Goal: Task Accomplishment & Management: Manage account settings

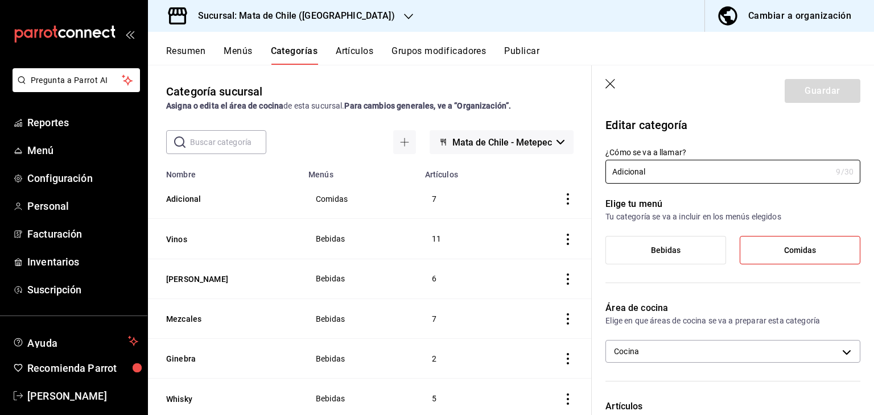
scroll to position [305, 0]
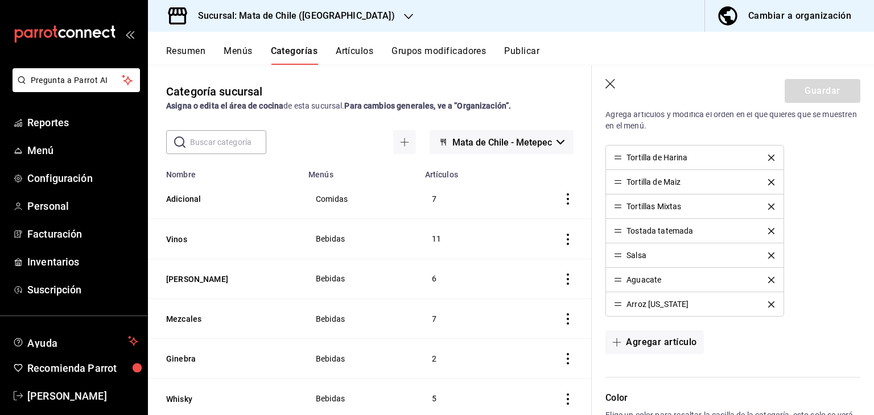
click at [363, 55] on button "Artículos" at bounding box center [355, 54] width 38 height 19
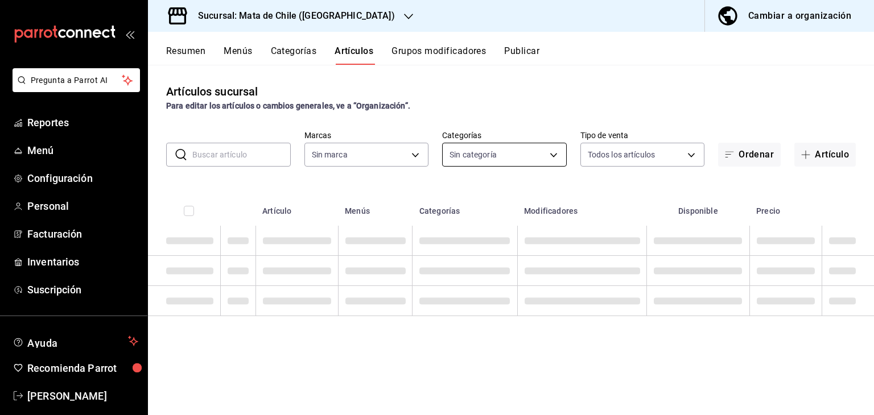
type input "f4b11457-1122-4e93-a1fc-b810eb3748b2"
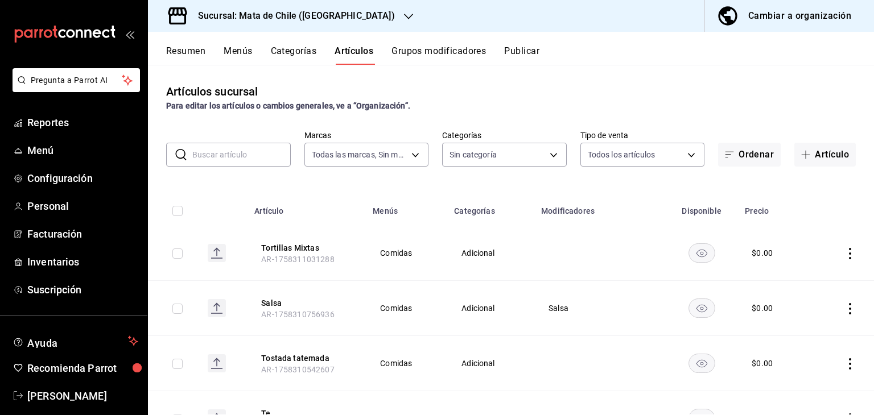
type input "cf65fc5d-9121-4a1d-bb15-005ec5fbc342,a1fec979-7794-49c6-bfe9-4bedd1fc643c,d733d…"
click at [405, 153] on body "Pregunta a Parrot AI Reportes Menú Configuración Personal Facturación Inventari…" at bounding box center [437, 207] width 874 height 415
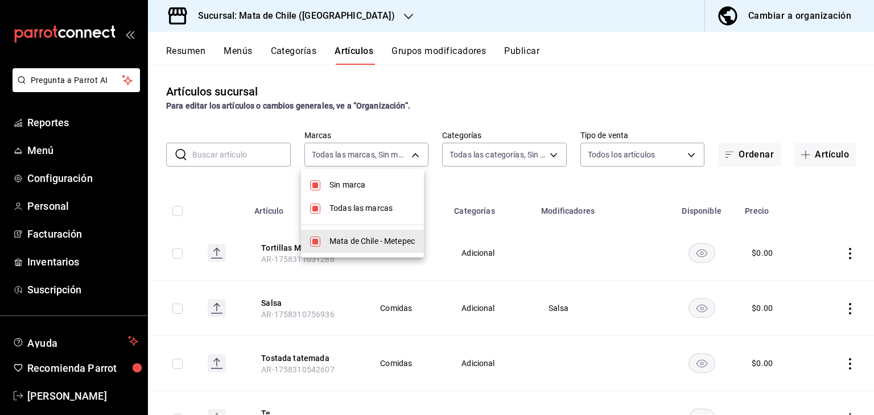
click at [503, 157] on div at bounding box center [437, 207] width 874 height 415
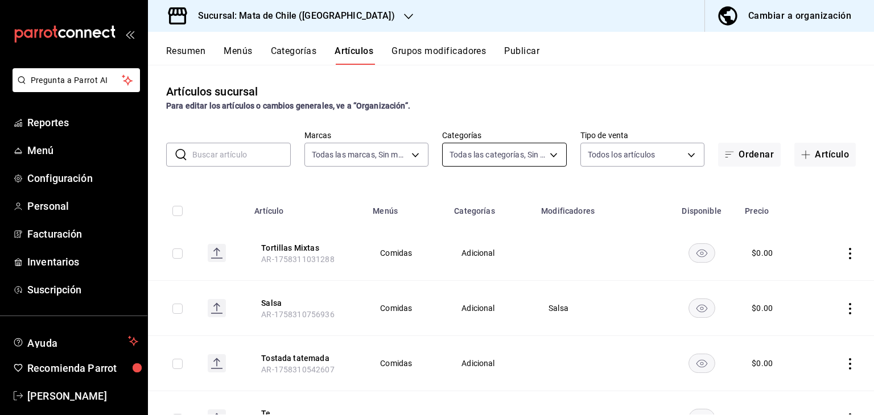
click at [489, 154] on body "Pregunta a Parrot AI Reportes Menú Configuración Personal Facturación Inventari…" at bounding box center [437, 207] width 874 height 415
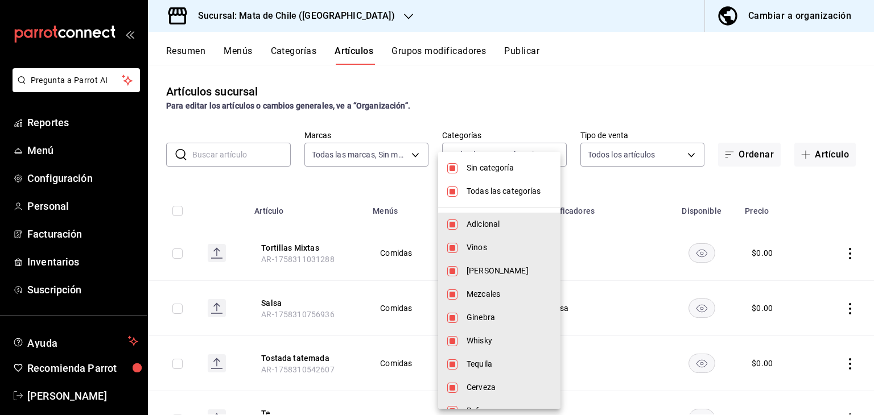
click at [468, 196] on span "Todas las categorías" at bounding box center [508, 191] width 85 height 12
checkbox input "false"
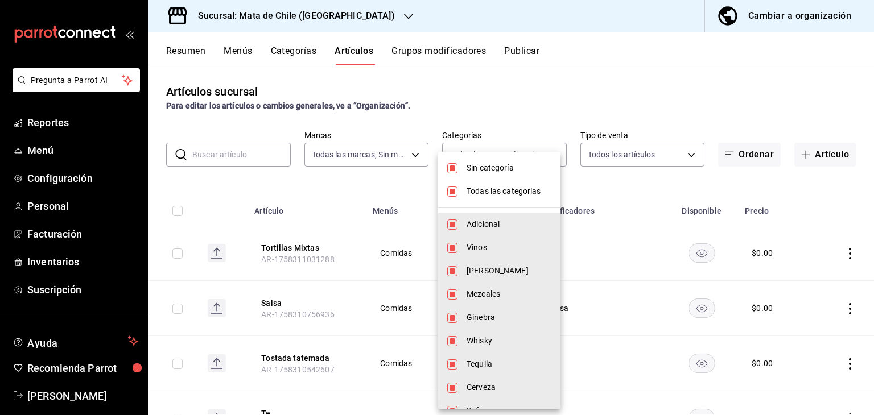
checkbox input "false"
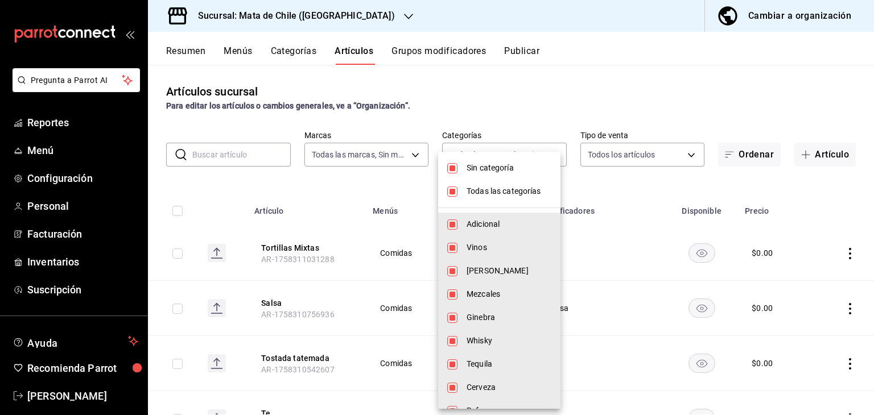
checkbox input "false"
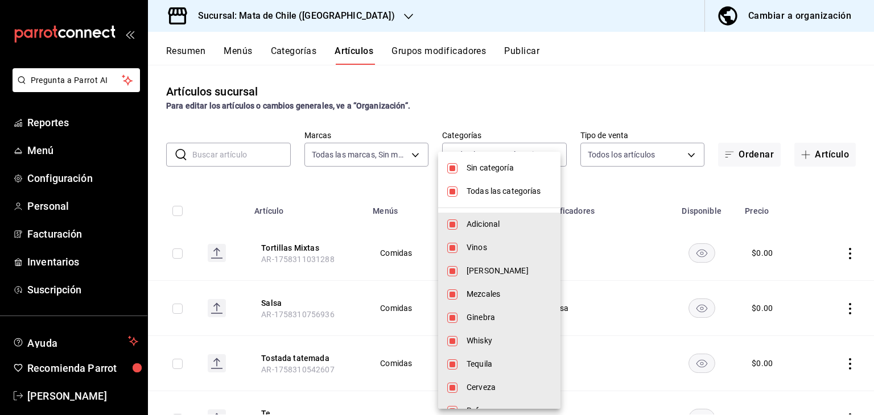
checkbox input "false"
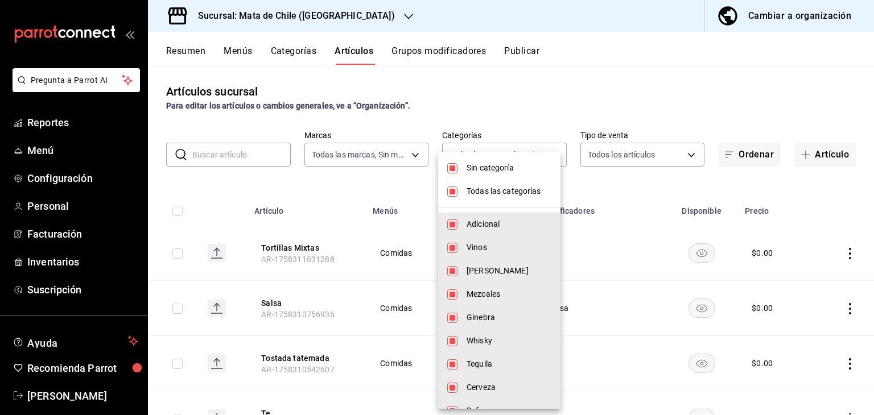
checkbox input "false"
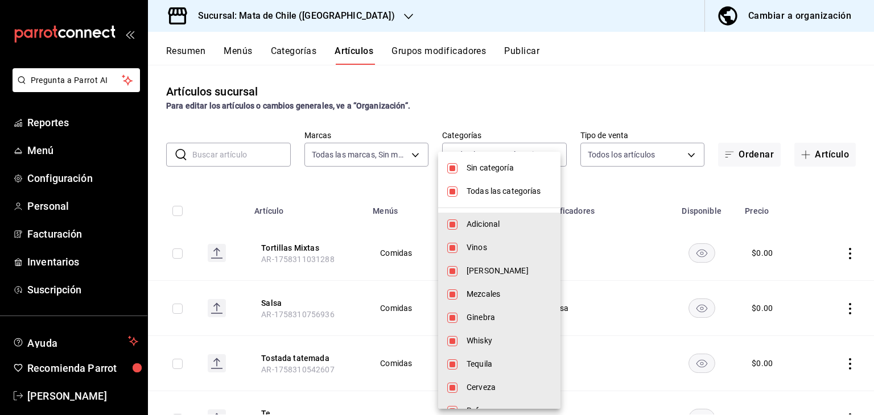
checkbox input "false"
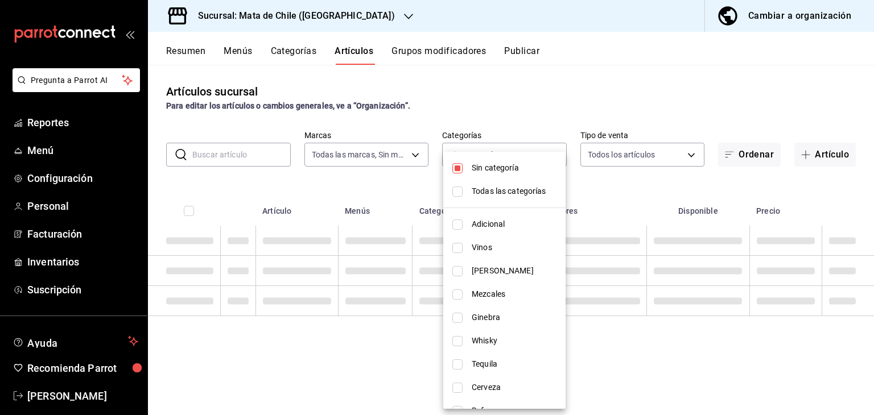
click at [464, 165] on li "Sin categoría" at bounding box center [504, 167] width 122 height 23
checkbox input "false"
click at [473, 267] on span "[PERSON_NAME]" at bounding box center [513, 271] width 85 height 12
type input "d733d896-b241-4500-8c73-f8b4c6237982"
checkbox input "true"
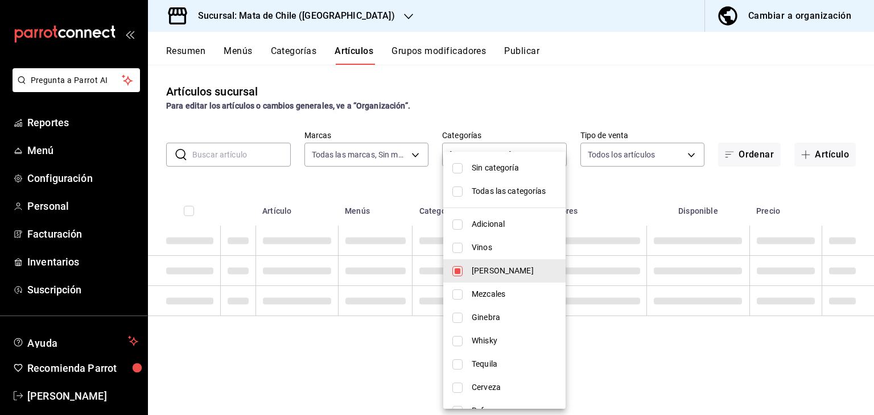
click at [621, 57] on div at bounding box center [437, 207] width 874 height 415
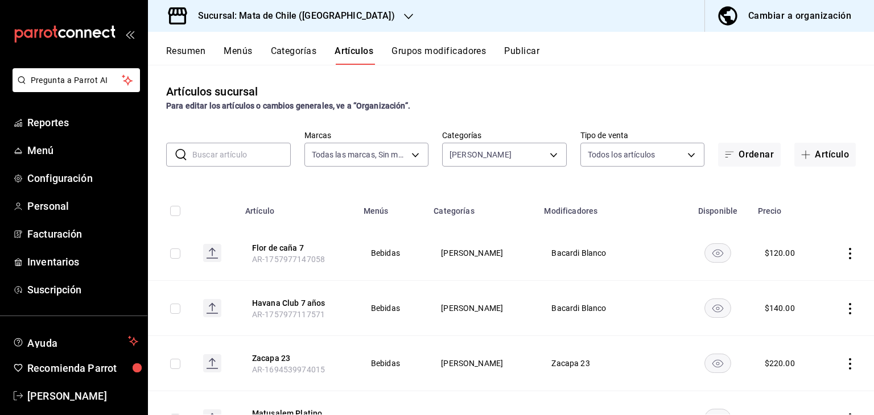
click at [200, 56] on button "Resumen" at bounding box center [185, 54] width 39 height 19
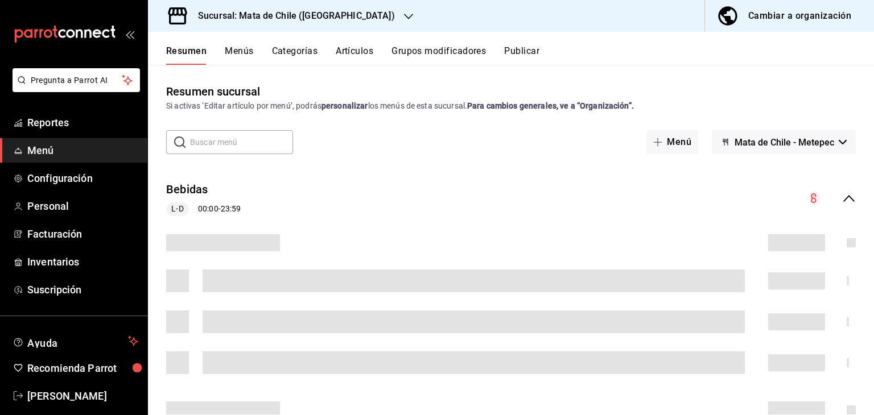
click at [289, 51] on button "Categorías" at bounding box center [295, 54] width 46 height 19
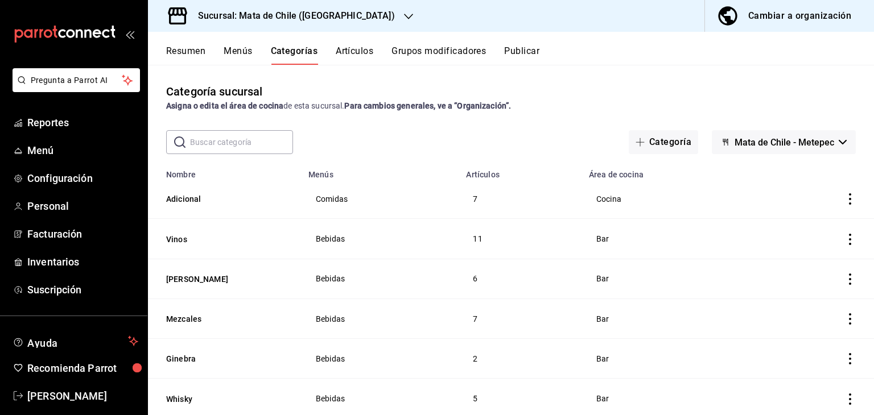
click at [355, 40] on div "Resumen Menús Categorías Artículos Grupos modificadores Publicar" at bounding box center [511, 48] width 726 height 33
click at [355, 48] on button "Artículos" at bounding box center [355, 54] width 38 height 19
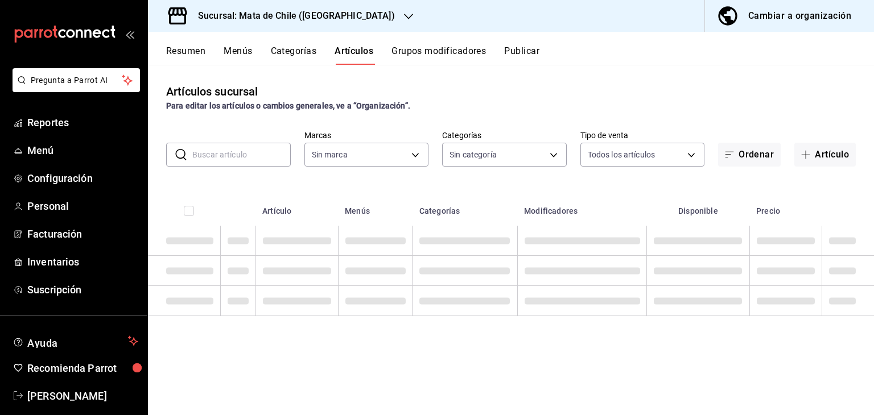
click at [258, 148] on input "text" at bounding box center [241, 154] width 98 height 23
type input "cara"
type input "f4b11457-1122-4e93-a1fc-b810eb3748b2"
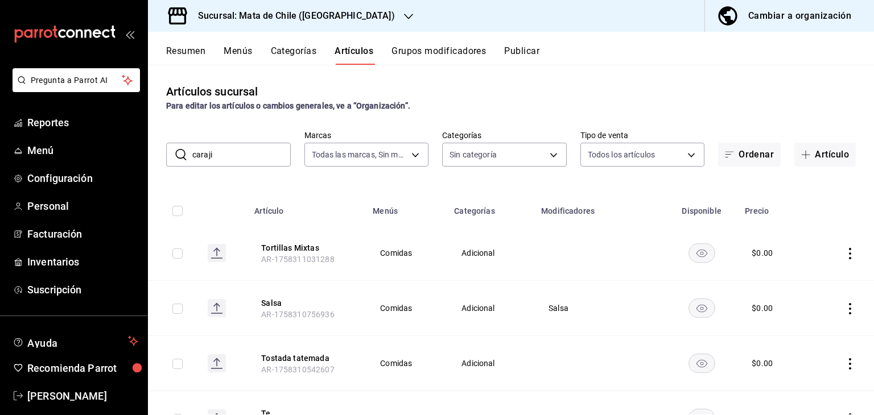
type input "carajil"
type input "cf65fc5d-9121-4a1d-bb15-005ec5fbc342,a1fec979-7794-49c6-bfe9-4bedd1fc643c,d733d…"
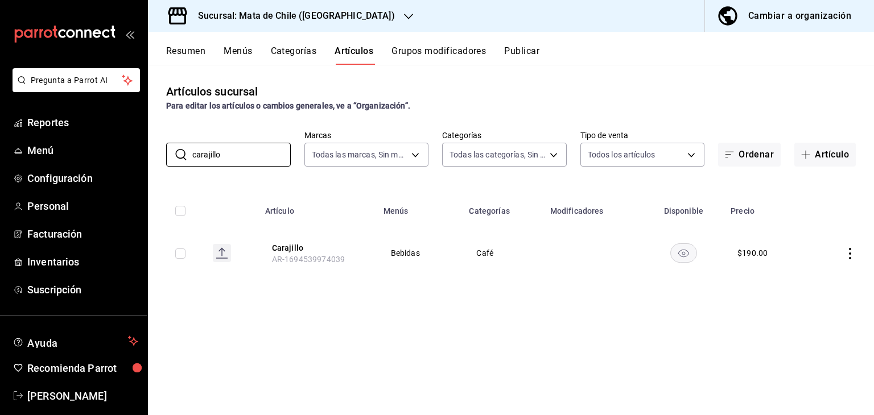
type input "carajillo"
click at [516, 54] on button "Publicar" at bounding box center [521, 54] width 35 height 19
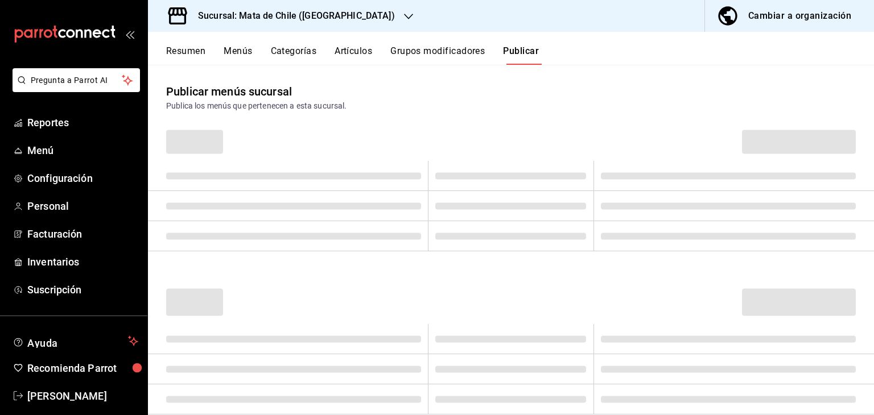
click at [406, 52] on button "Grupos modificadores" at bounding box center [437, 54] width 94 height 19
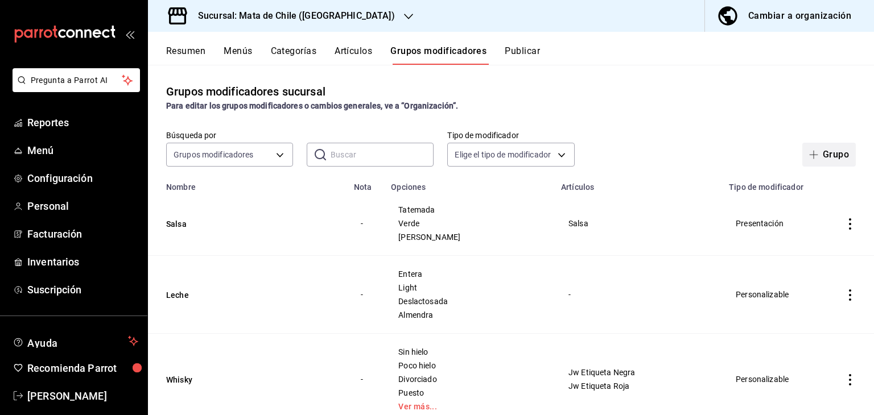
click at [833, 156] on button "Grupo" at bounding box center [828, 155] width 53 height 24
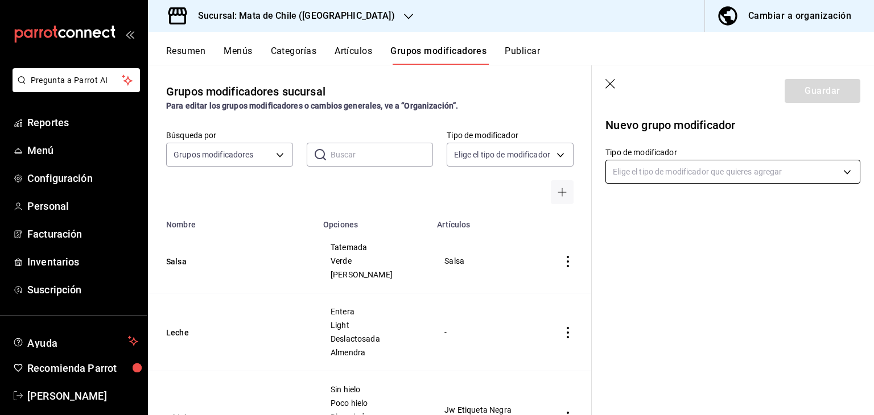
click at [657, 173] on body "Pregunta a Parrot AI Reportes Menú Configuración Personal Facturación Inventari…" at bounding box center [437, 207] width 874 height 415
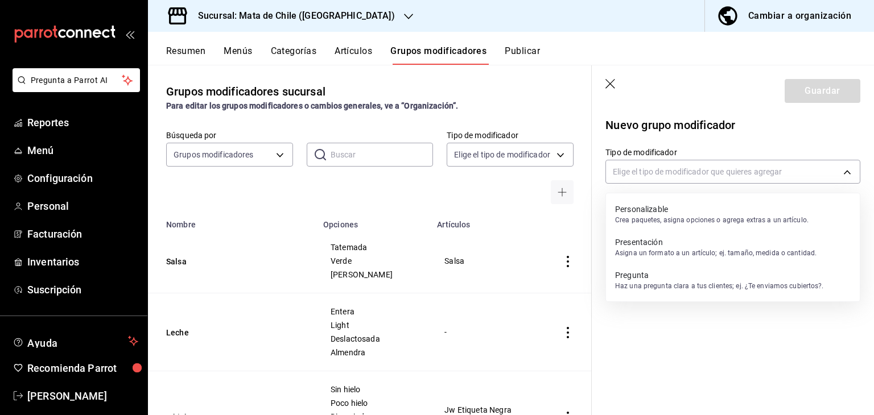
click at [649, 247] on p "Presentación" at bounding box center [715, 242] width 201 height 11
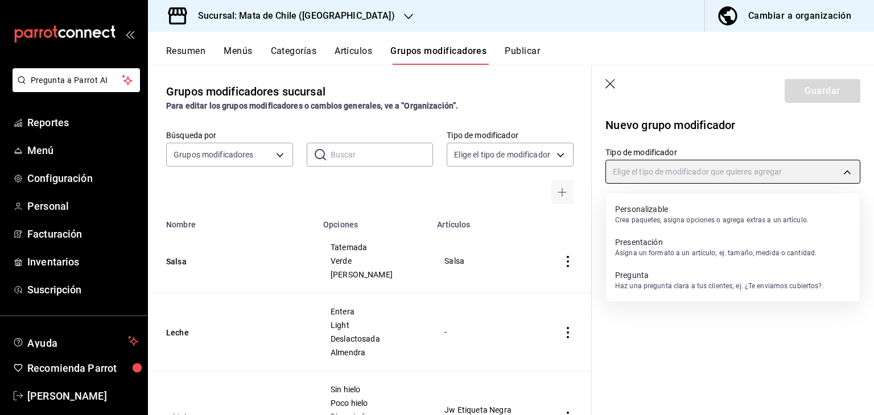
type input "PRESENTATION"
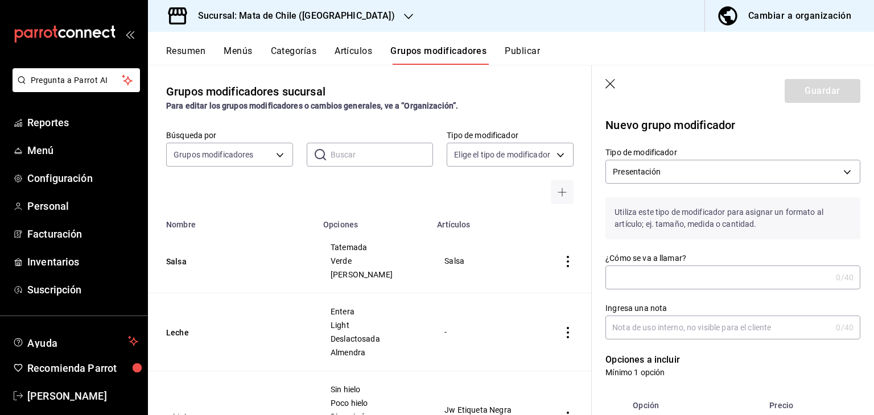
click at [658, 271] on input "¿Cómo se va a llamar?" at bounding box center [718, 277] width 226 height 23
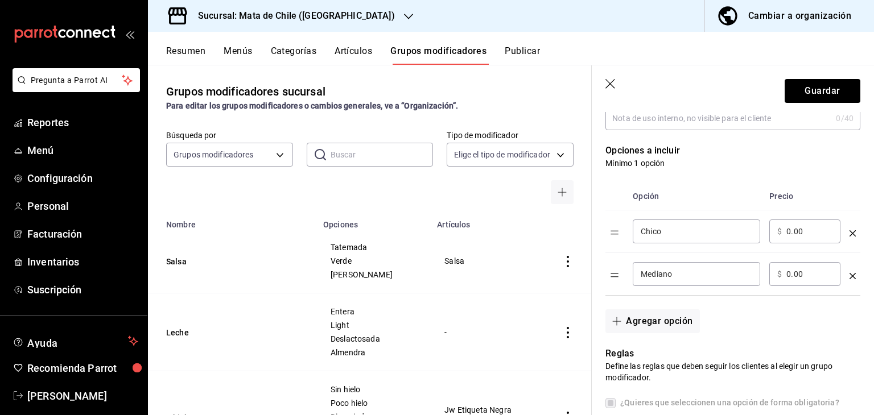
scroll to position [256, 0]
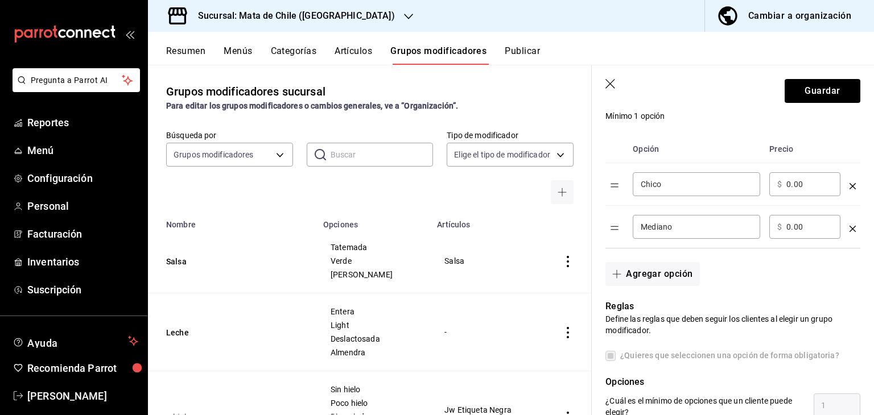
type input "Carajillo"
click at [656, 189] on input "Chico" at bounding box center [695, 184] width 111 height 11
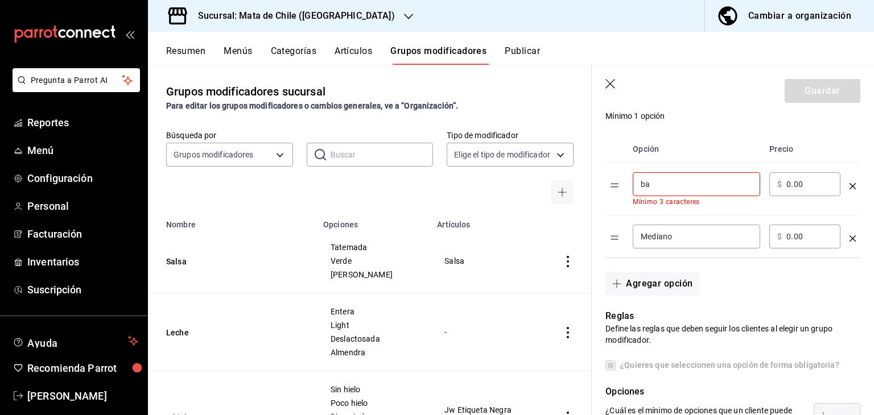
type input "b"
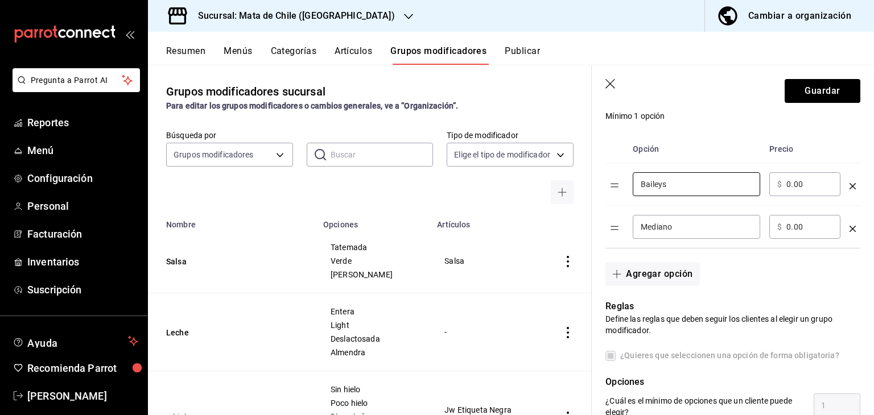
type input "Baileys"
click at [657, 222] on input "Mediano" at bounding box center [695, 226] width 111 height 11
type input "Clasico"
click at [733, 258] on div "Agregar opción" at bounding box center [725, 268] width 268 height 38
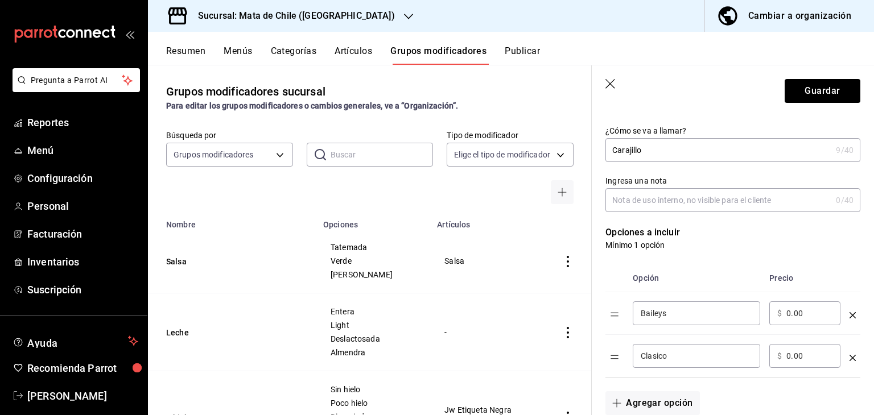
scroll to position [65, 0]
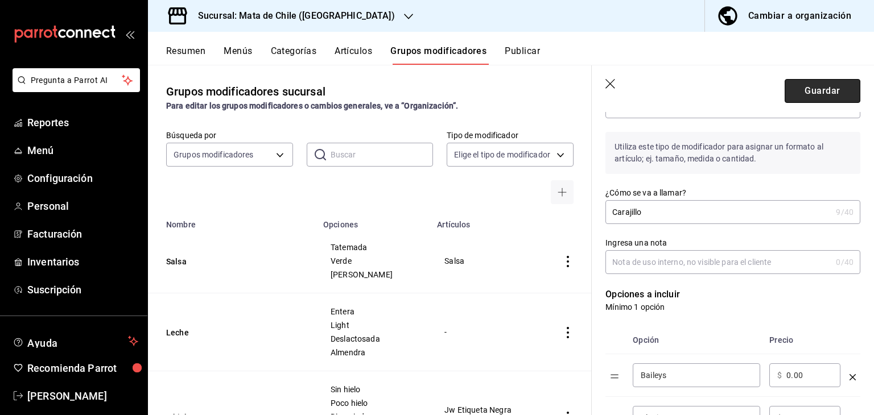
click at [808, 85] on button "Guardar" at bounding box center [822, 91] width 76 height 24
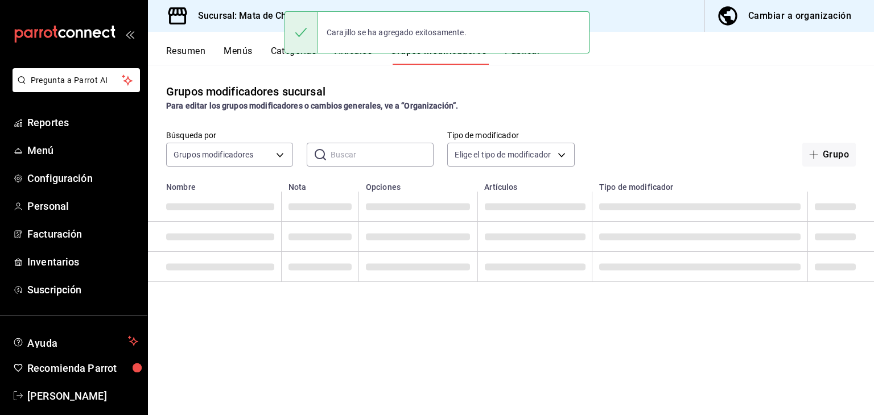
click at [275, 55] on button "Categorías" at bounding box center [294, 54] width 46 height 19
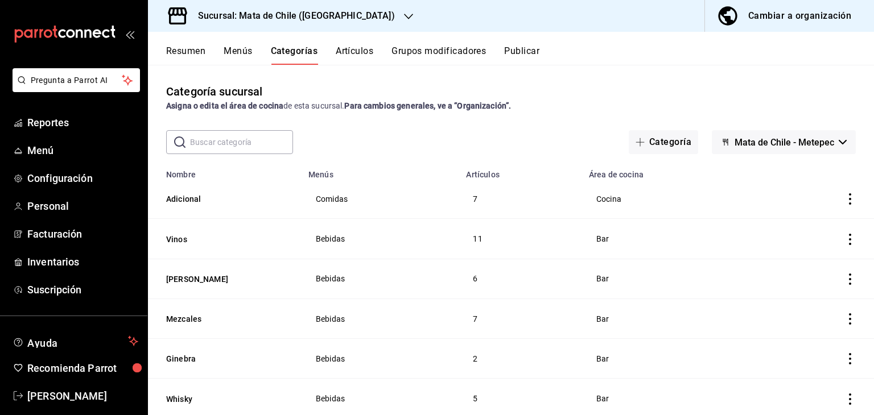
click at [340, 55] on button "Artículos" at bounding box center [355, 54] width 38 height 19
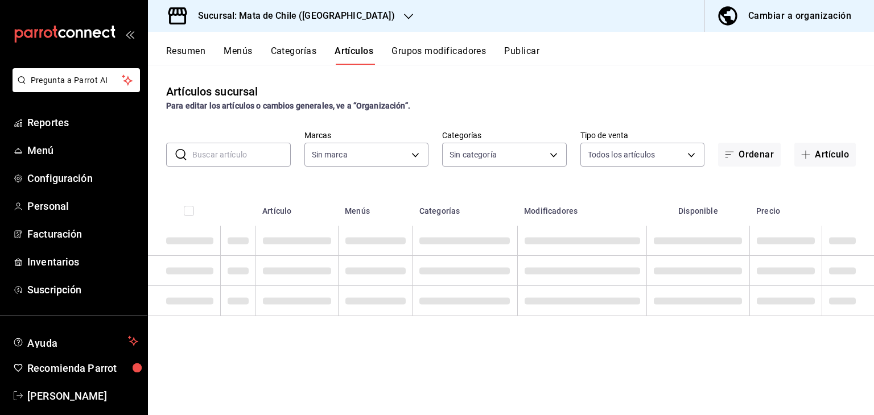
click at [236, 151] on input "text" at bounding box center [241, 154] width 98 height 23
type input "f4b11457-1122-4e93-a1fc-b810eb3748b2"
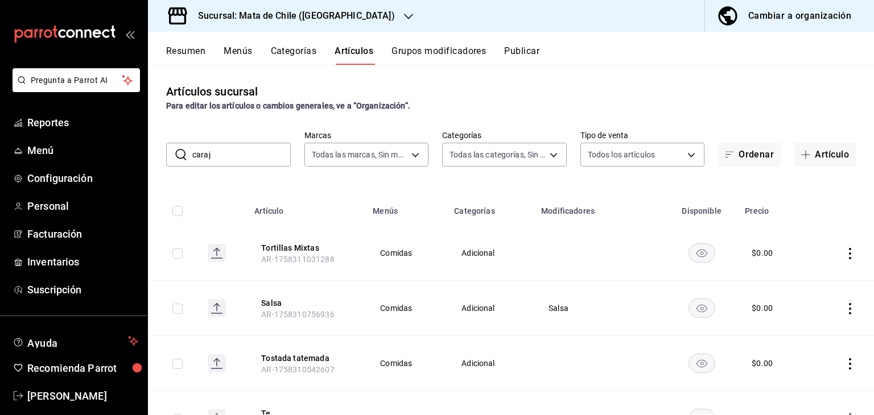
type input "caraji"
type input "cf65fc5d-9121-4a1d-bb15-005ec5fbc342,a1fec979-7794-49c6-bfe9-4bedd1fc643c,d733d…"
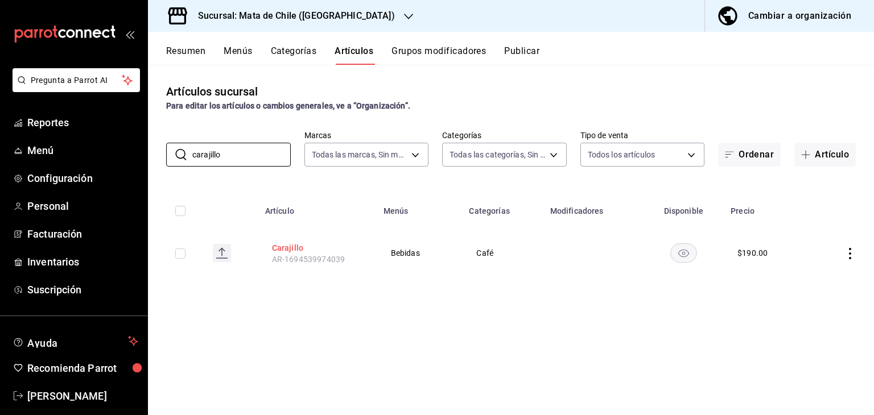
type input "carajillo"
click at [284, 245] on button "Carajillo" at bounding box center [317, 247] width 91 height 11
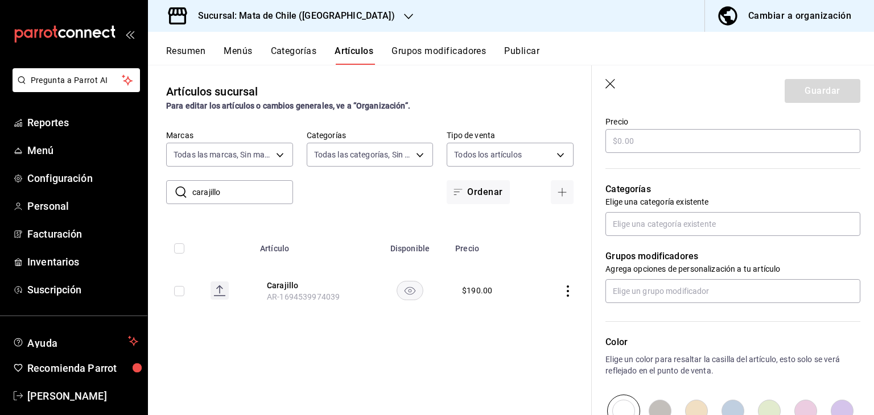
type textarea "x"
type input "$190.00"
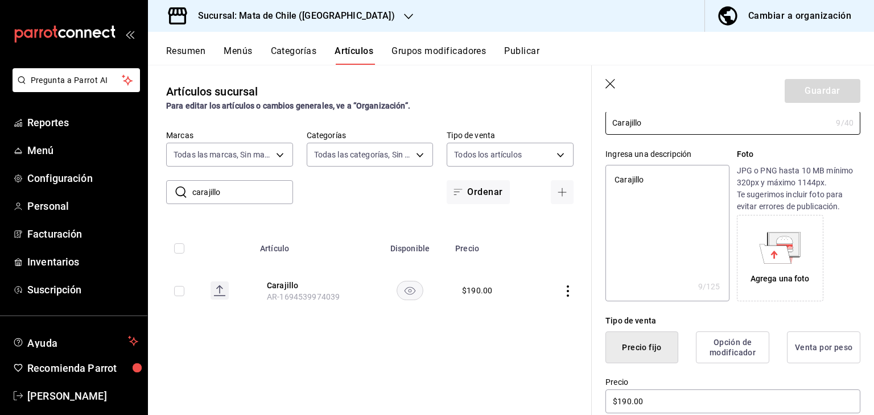
type textarea "x"
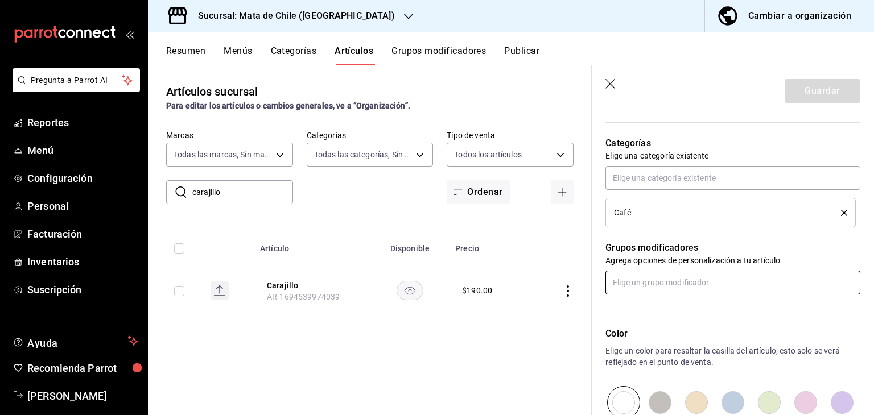
scroll to position [387, 0]
click at [652, 286] on input "text" at bounding box center [732, 281] width 255 height 24
type input "B"
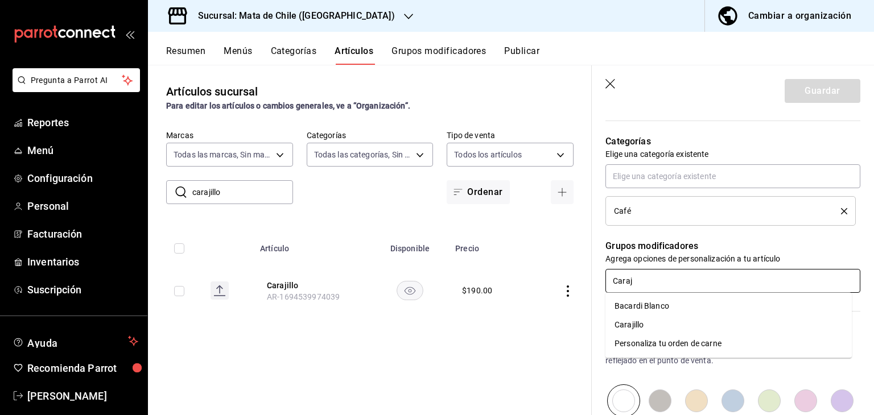
type input "Caraji"
click at [649, 299] on li "Carajillo" at bounding box center [728, 306] width 246 height 19
type textarea "x"
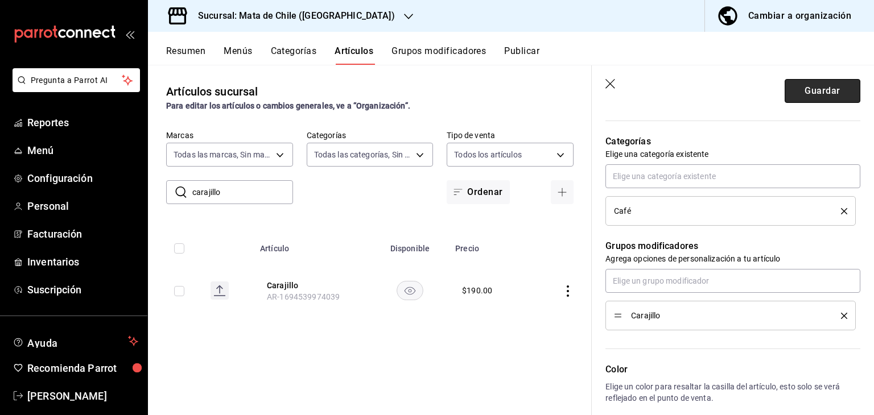
click at [797, 95] on button "Guardar" at bounding box center [822, 91] width 76 height 24
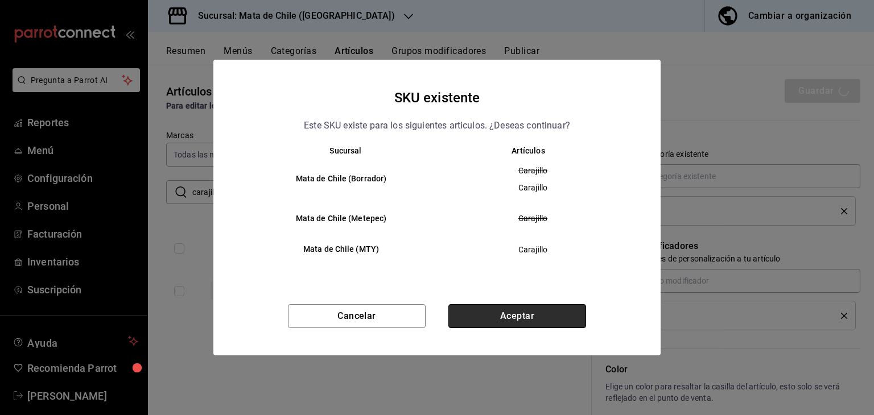
click at [520, 318] on button "Aceptar" at bounding box center [517, 316] width 138 height 24
type textarea "x"
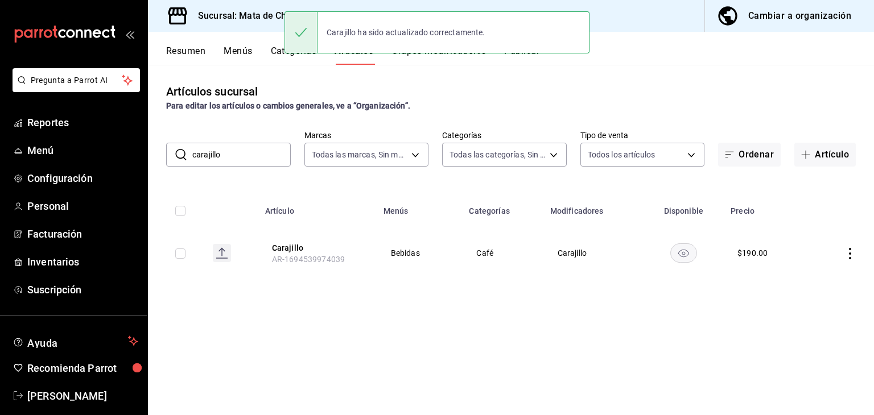
click at [522, 59] on button "Publicar" at bounding box center [521, 54] width 35 height 19
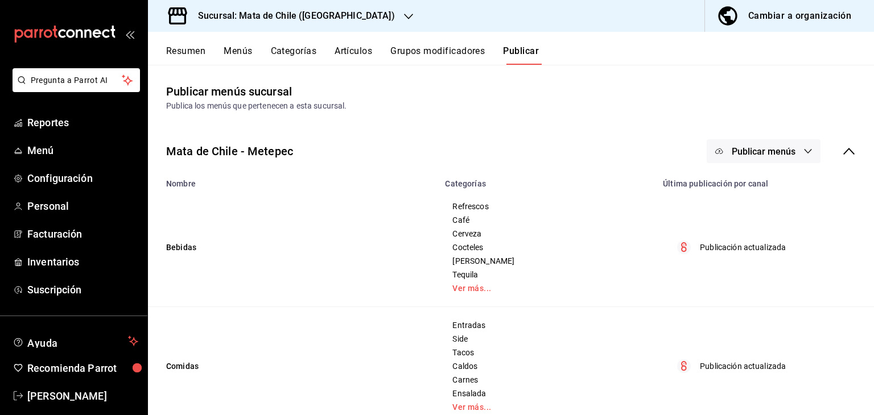
click at [739, 147] on span "Publicar menús" at bounding box center [763, 151] width 64 height 11
click at [728, 185] on circle at bounding box center [721, 188] width 18 height 18
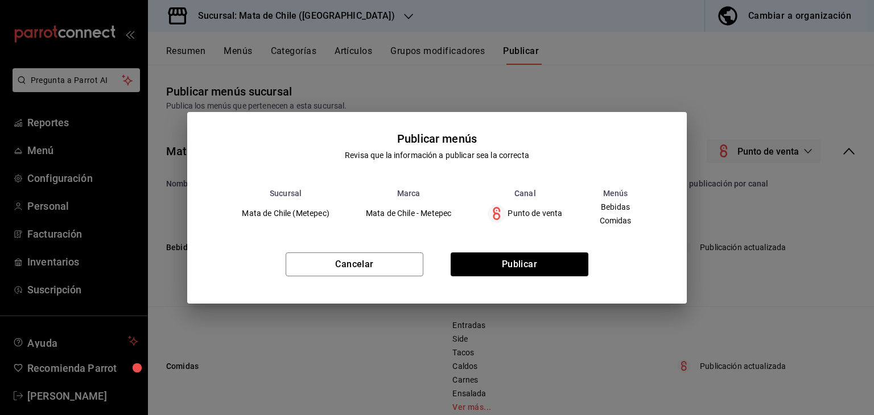
click at [485, 276] on div "Cancelar Publicar" at bounding box center [436, 268] width 499 height 69
click at [495, 260] on button "Publicar" at bounding box center [519, 265] width 138 height 24
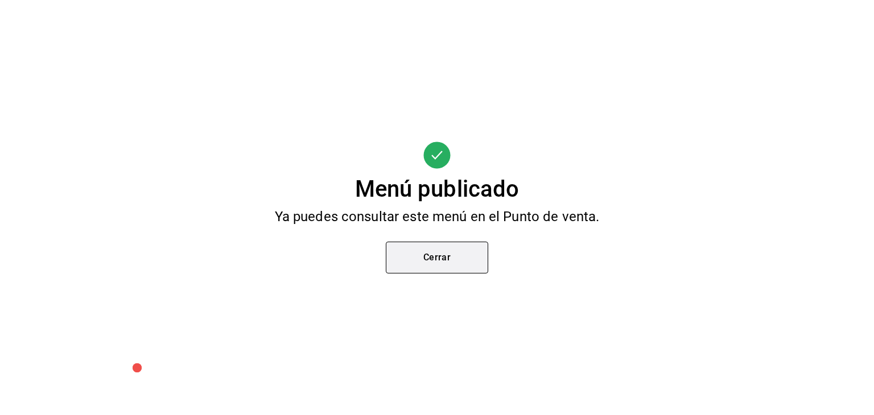
click at [441, 249] on button "Cerrar" at bounding box center [437, 258] width 102 height 32
